Goal: Obtain resource: Obtain resource

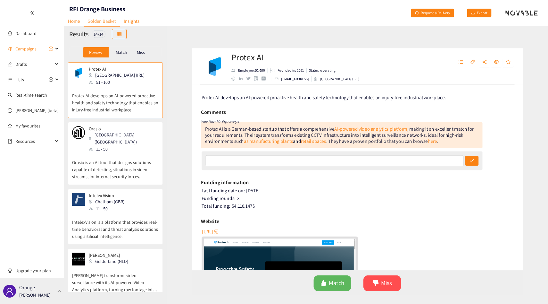
click at [32, 284] on p "Orange" at bounding box center [27, 287] width 16 height 8
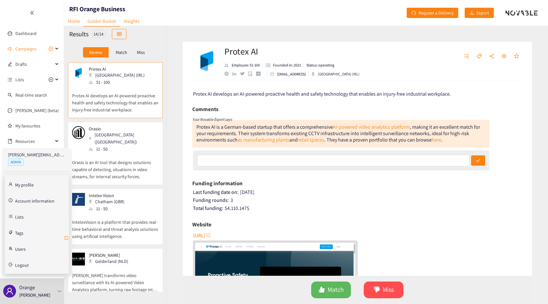
click at [66, 237] on icon "retweet" at bounding box center [66, 237] width 5 height 5
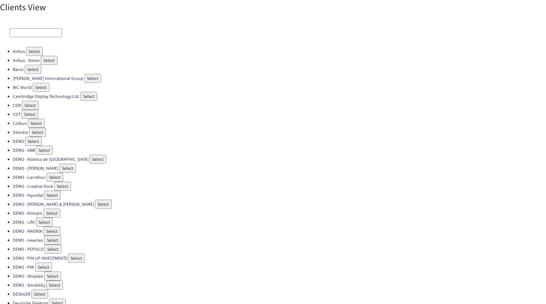
click at [24, 26] on div at bounding box center [273, 33] width 546 height 28
click at [22, 31] on input at bounding box center [36, 32] width 52 height 9
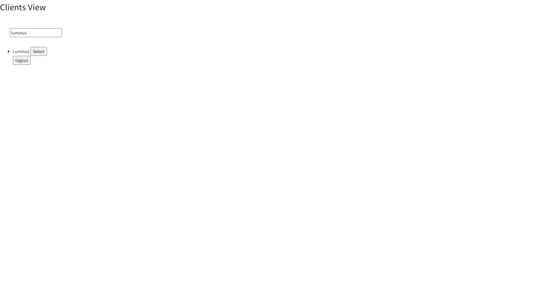
type input "luminus"
click at [37, 49] on button "Select" at bounding box center [38, 51] width 17 height 9
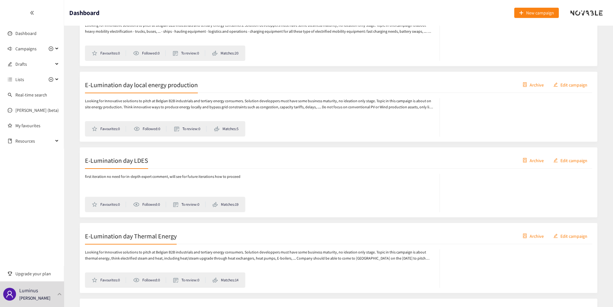
scroll to position [155, 0]
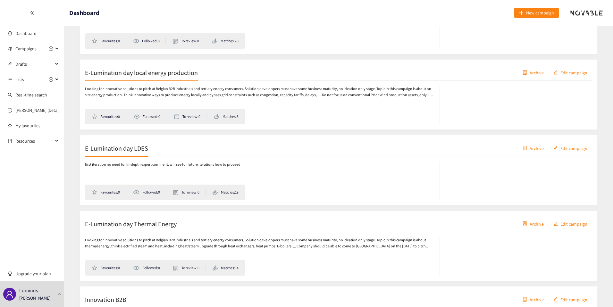
click at [138, 228] on h2 "E-Lumination day Thermal Energy" at bounding box center [131, 223] width 92 height 9
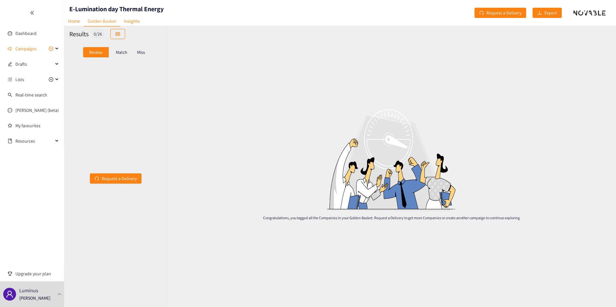
click at [120, 51] on p "Match" at bounding box center [122, 52] width 12 height 5
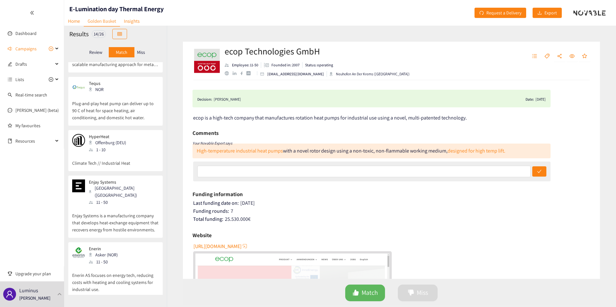
scroll to position [575, 0]
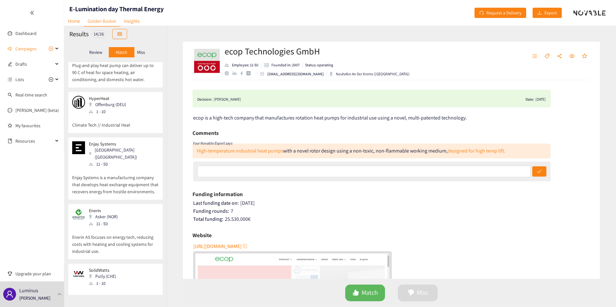
click at [111, 227] on p "Enerin AS focuses on energy tech, reducing costs with heating and cooling syste…" at bounding box center [115, 241] width 87 height 28
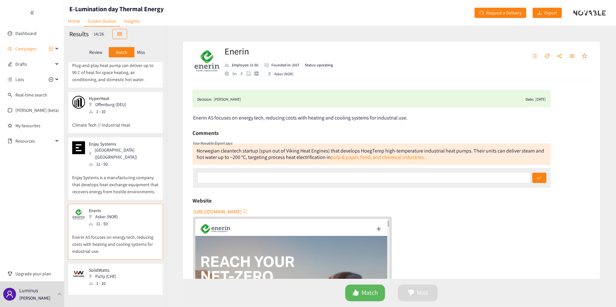
scroll to position [213, 0]
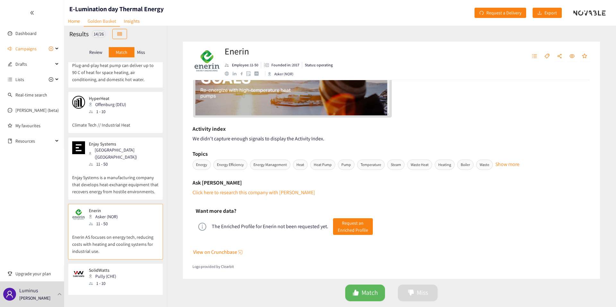
click at [352, 234] on div "The Enriched Profile for Enerin not been requested yet. Request an Enriched Pro…" at bounding box center [391, 227] width 391 height 22
click at [353, 223] on span "Request an Enriched Profile" at bounding box center [353, 227] width 30 height 14
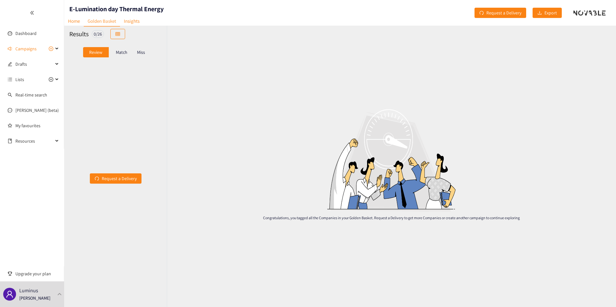
click at [126, 53] on p "Match" at bounding box center [122, 52] width 12 height 5
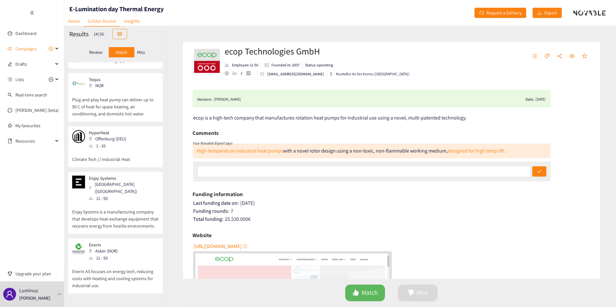
scroll to position [575, 0]
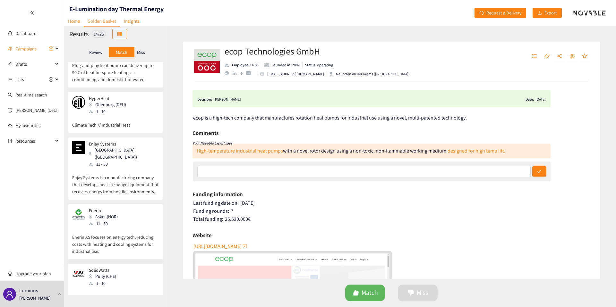
click at [138, 208] on div "Enerin Asker (NOR) 11 - 50" at bounding box center [115, 217] width 87 height 19
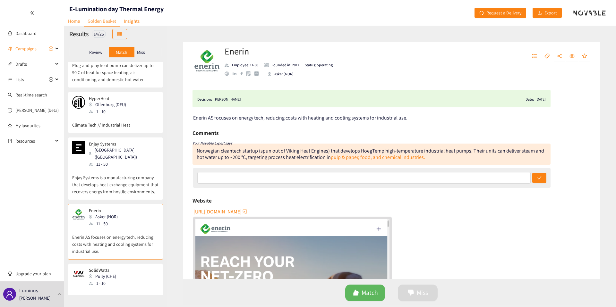
scroll to position [213, 0]
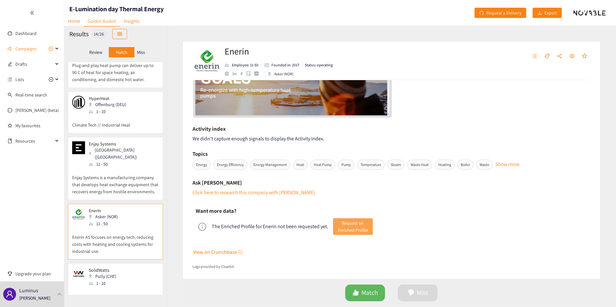
click at [355, 223] on span "Request an Enriched Profile" at bounding box center [353, 227] width 30 height 14
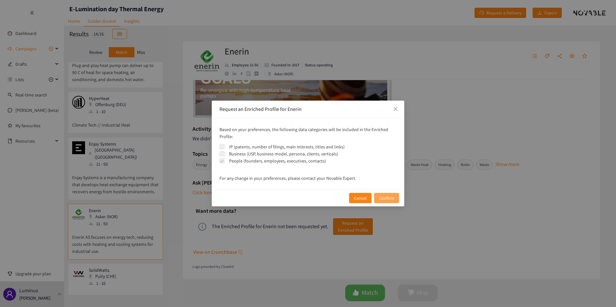
click at [387, 201] on span "Confirm" at bounding box center [386, 198] width 15 height 7
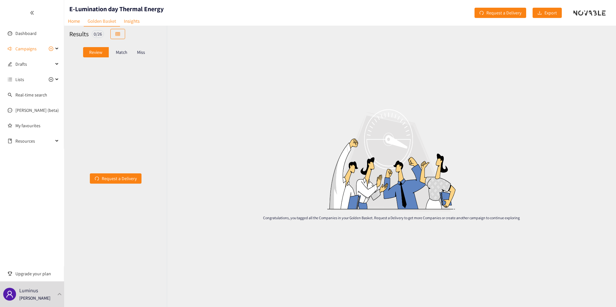
click at [132, 53] on div "Match" at bounding box center [122, 52] width 26 height 10
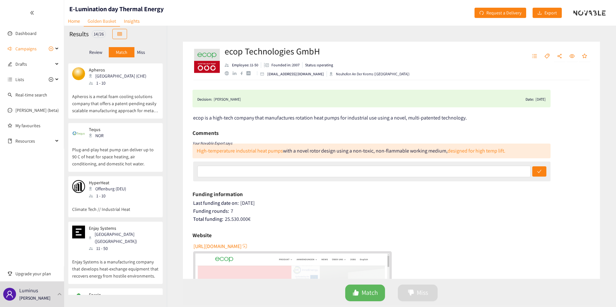
scroll to position [575, 0]
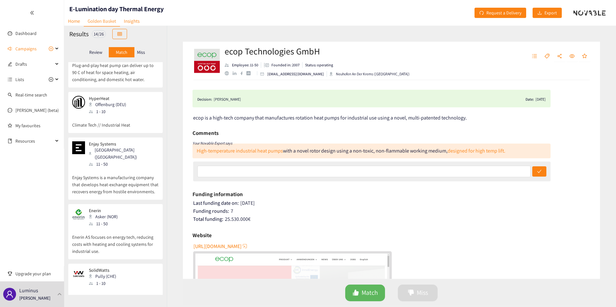
click at [128, 227] on p "Enerin AS focuses on energy tech, reducing costs with heating and cooling syste…" at bounding box center [115, 241] width 87 height 28
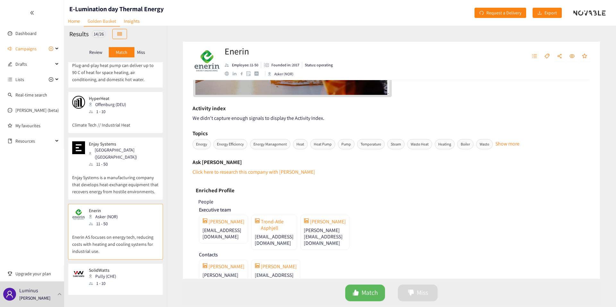
scroll to position [316, 0]
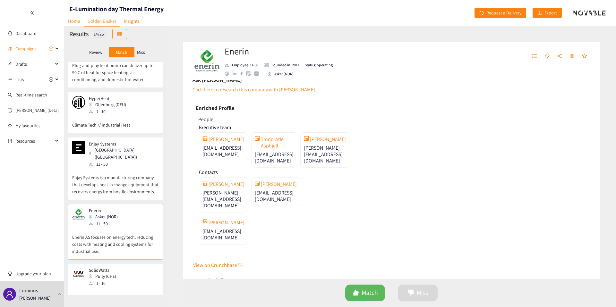
click at [211, 126] on span "Executive team" at bounding box center [215, 127] width 32 height 7
click at [215, 126] on span "Executive team" at bounding box center [215, 127] width 32 height 7
